Goal: Information Seeking & Learning: Stay updated

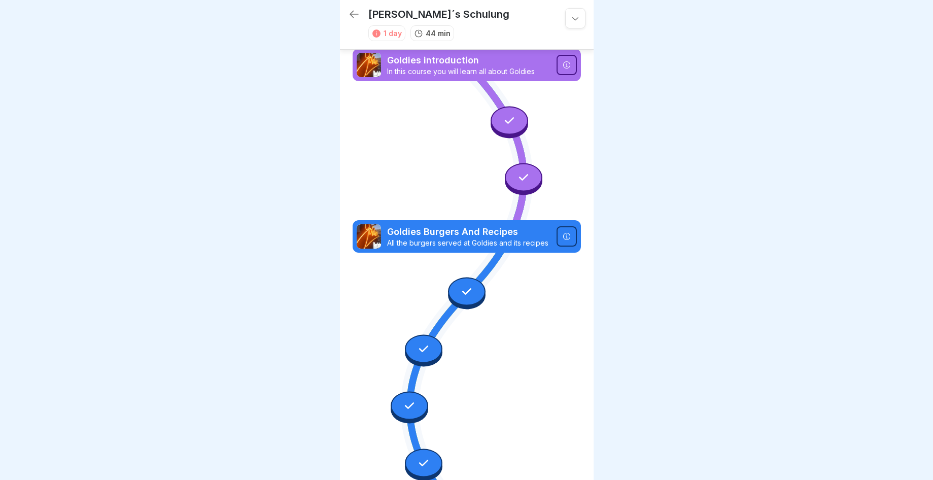
click at [573, 8] on div at bounding box center [575, 18] width 20 height 20
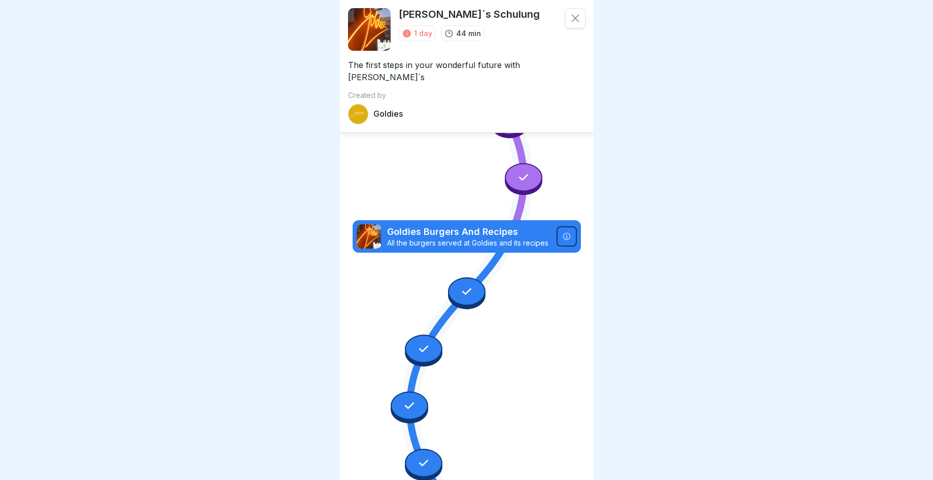
click at [571, 16] on icon at bounding box center [575, 18] width 10 height 10
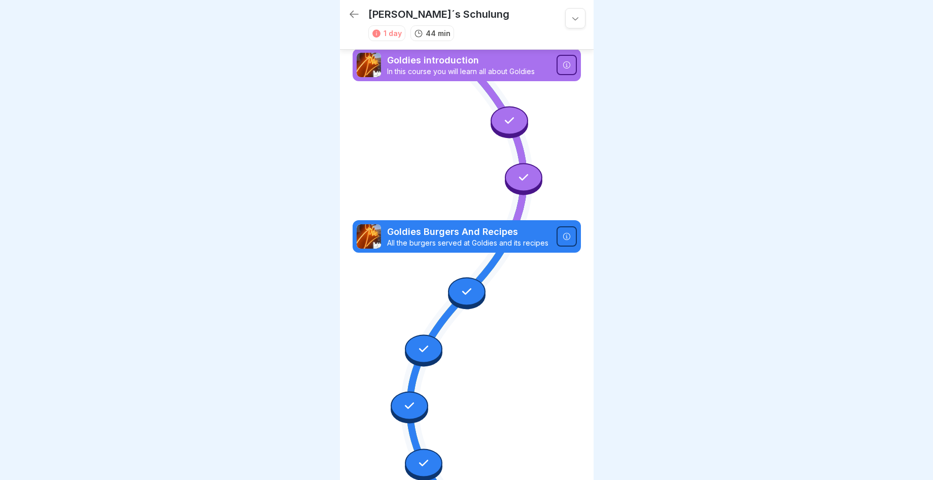
click at [356, 15] on icon at bounding box center [354, 14] width 12 height 12
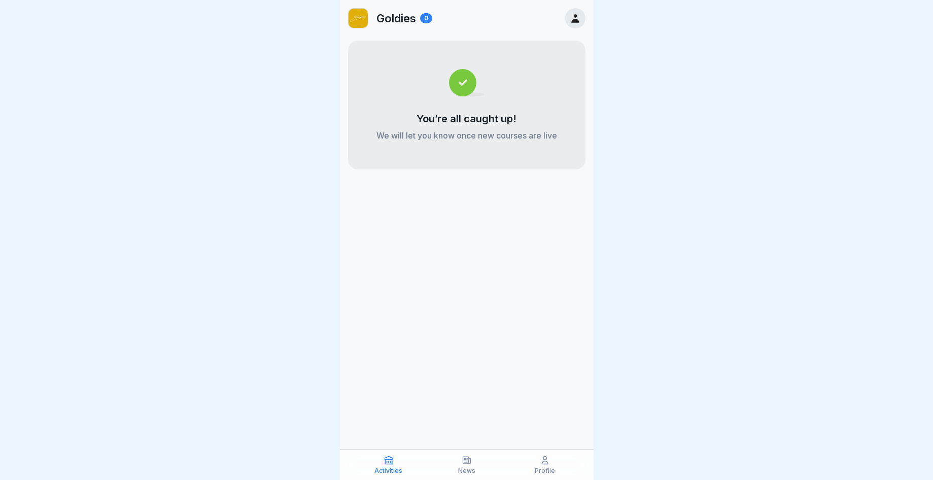
click at [572, 20] on icon at bounding box center [575, 18] width 8 height 9
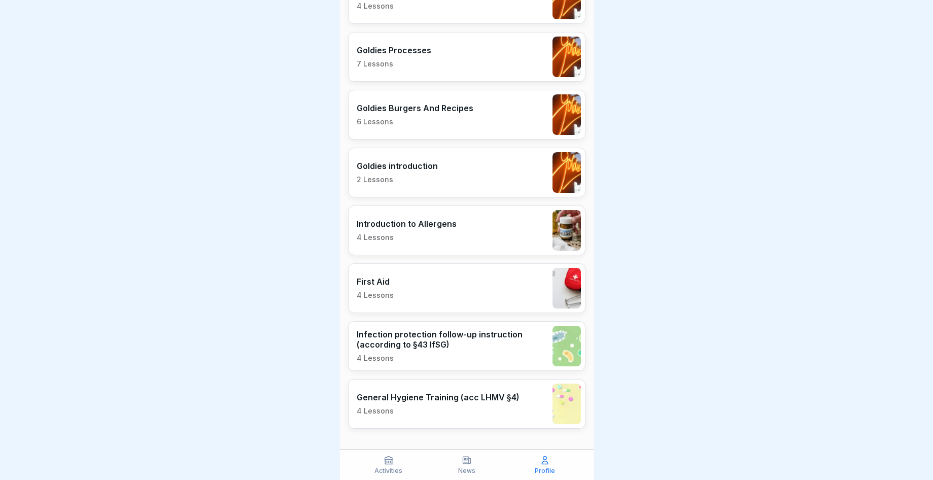
scroll to position [8, 0]
click at [395, 466] on div "Activities" at bounding box center [388, 464] width 73 height 19
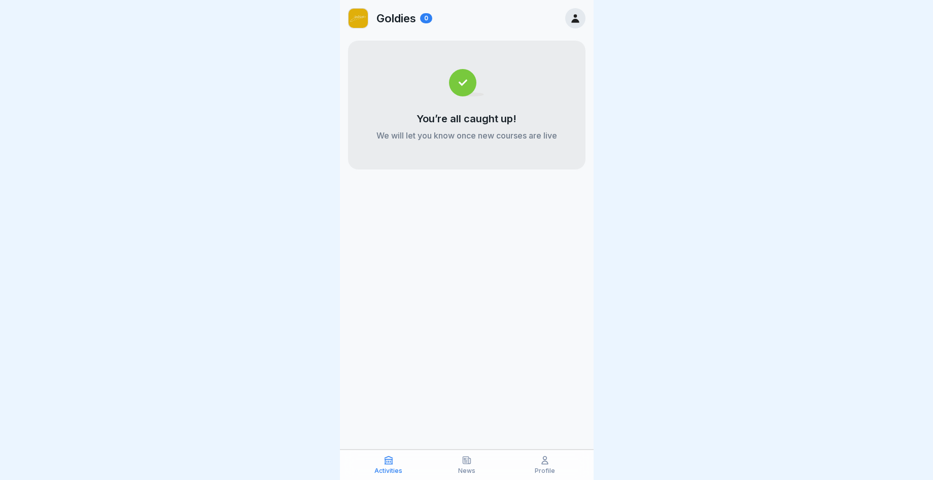
click at [466, 467] on p "News" at bounding box center [466, 470] width 17 height 7
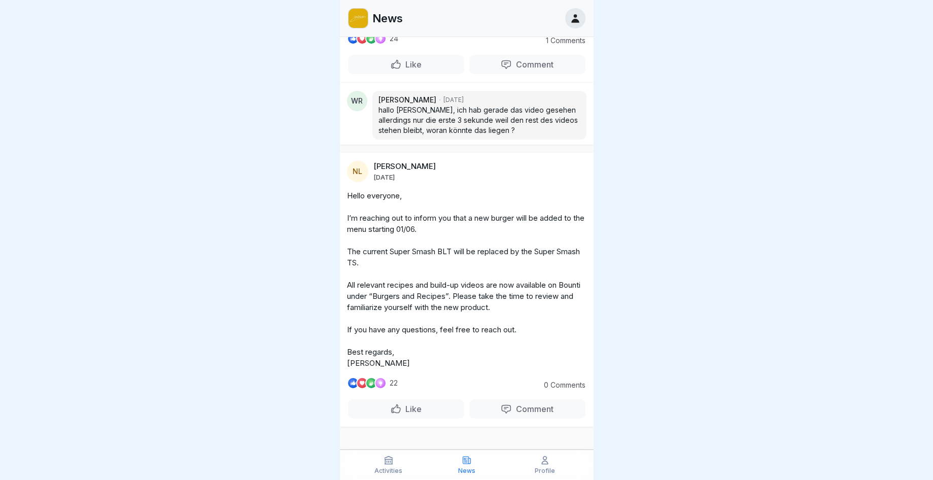
scroll to position [273, 0]
